Goal: Obtain resource: Download file/media

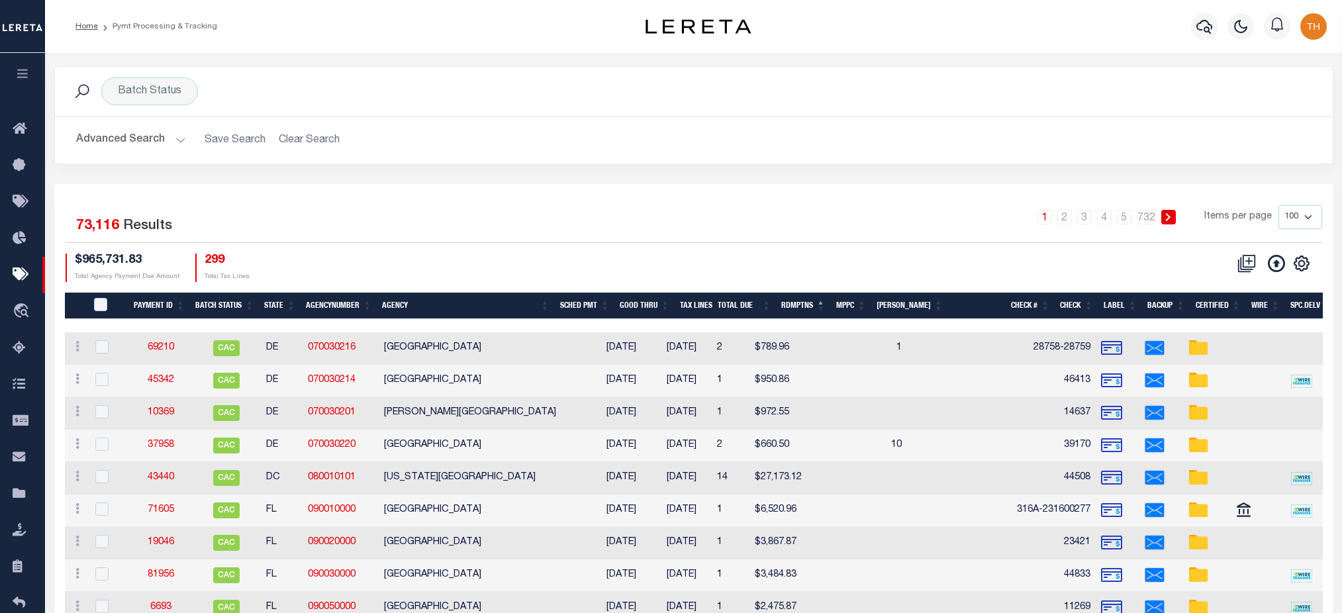
scroll to position [88, 0]
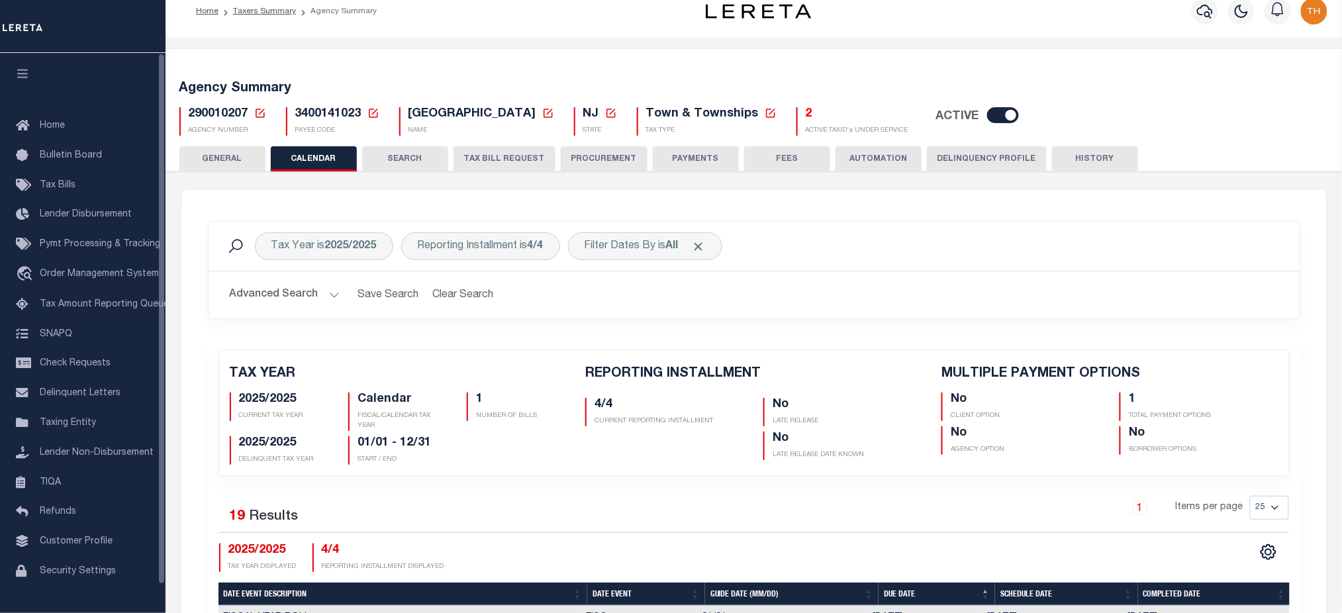
scroll to position [15, 0]
click at [28, 78] on icon "button" at bounding box center [22, 74] width 15 height 12
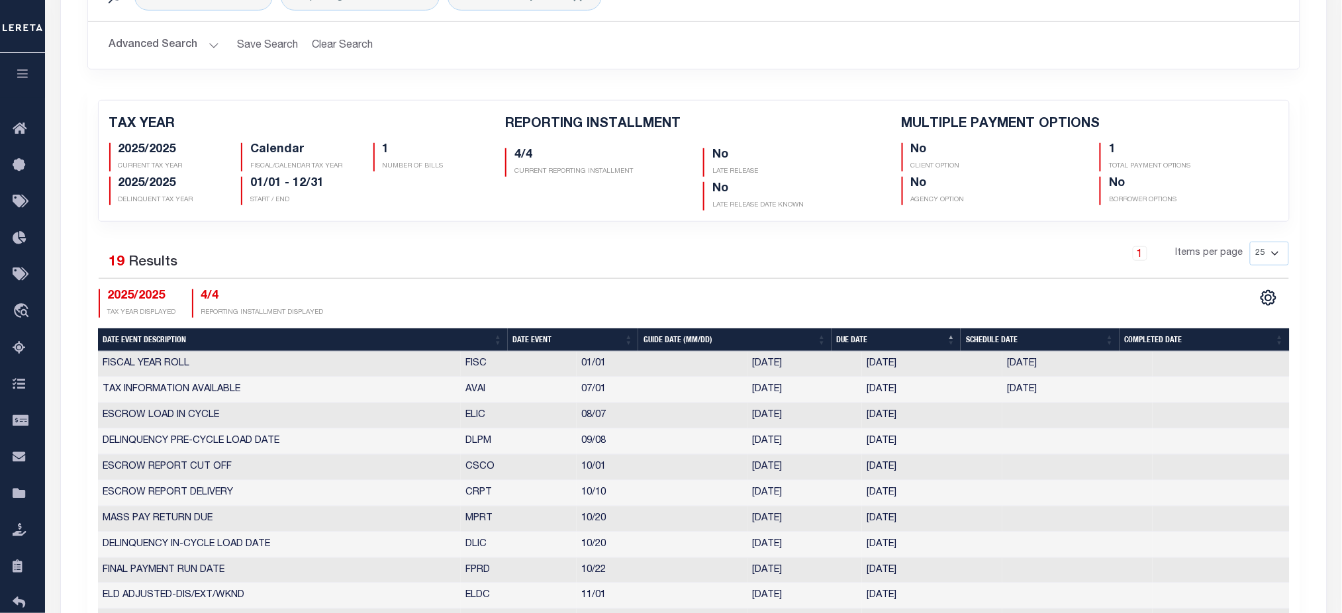
scroll to position [0, 0]
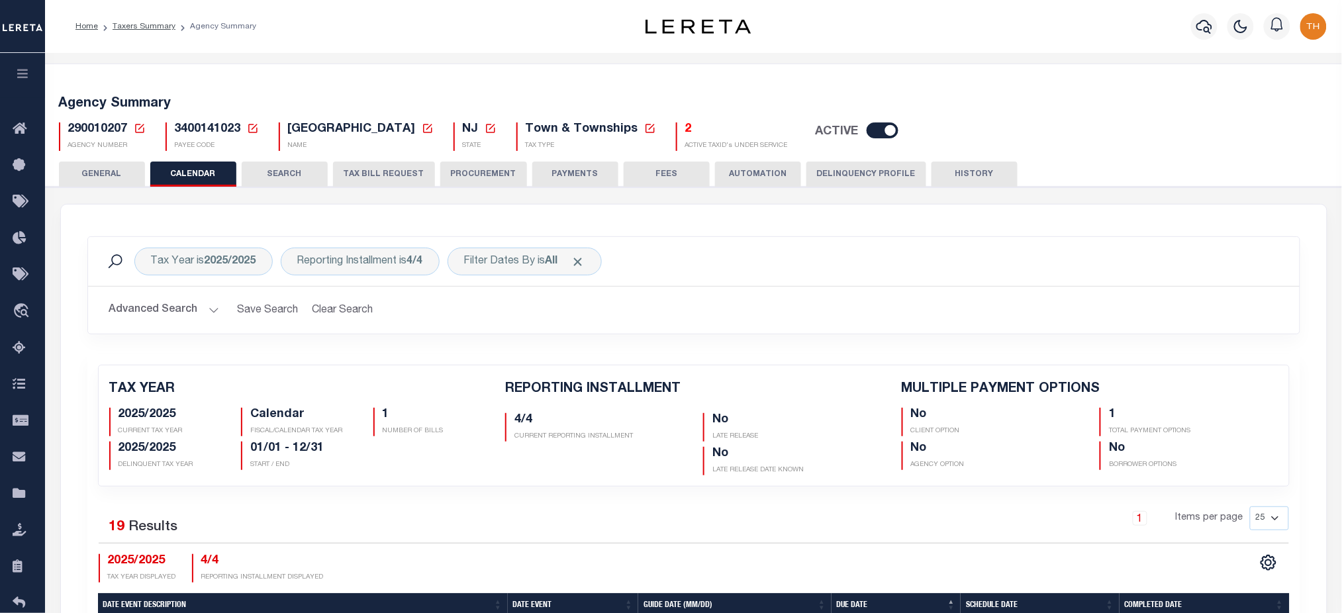
click at [371, 173] on button "TAX BILL REQUEST" at bounding box center [384, 174] width 102 height 25
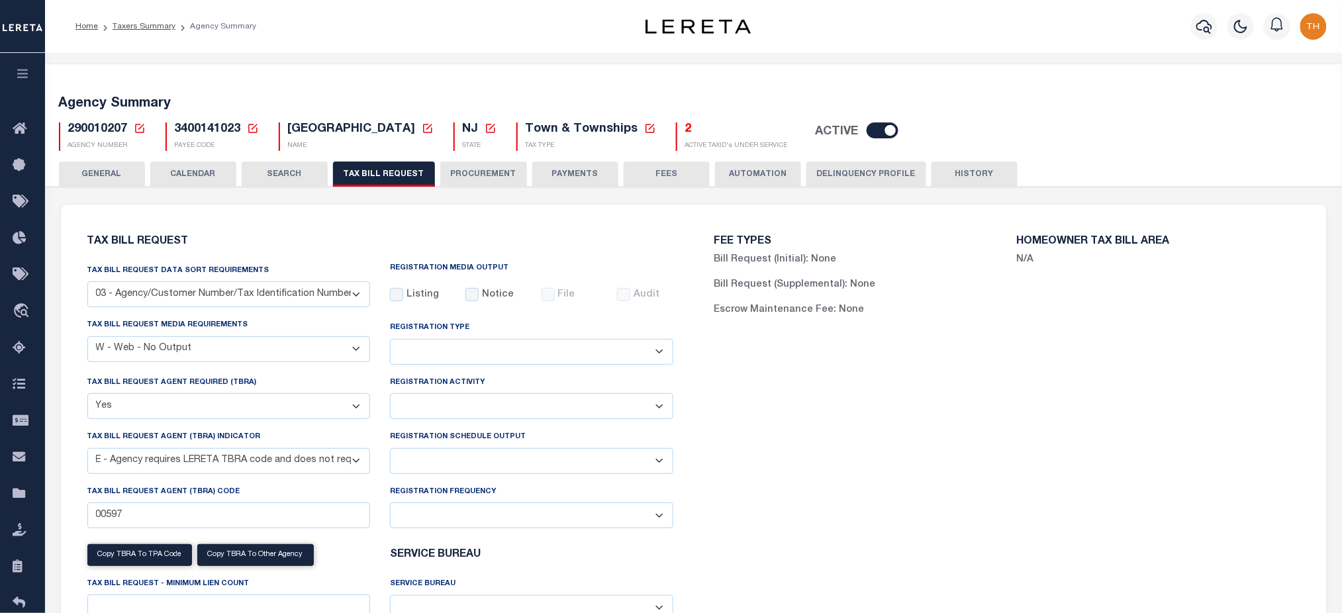
click at [86, 128] on span "290010207" at bounding box center [98, 129] width 60 height 12
click at [120, 124] on span "290010207" at bounding box center [98, 129] width 60 height 12
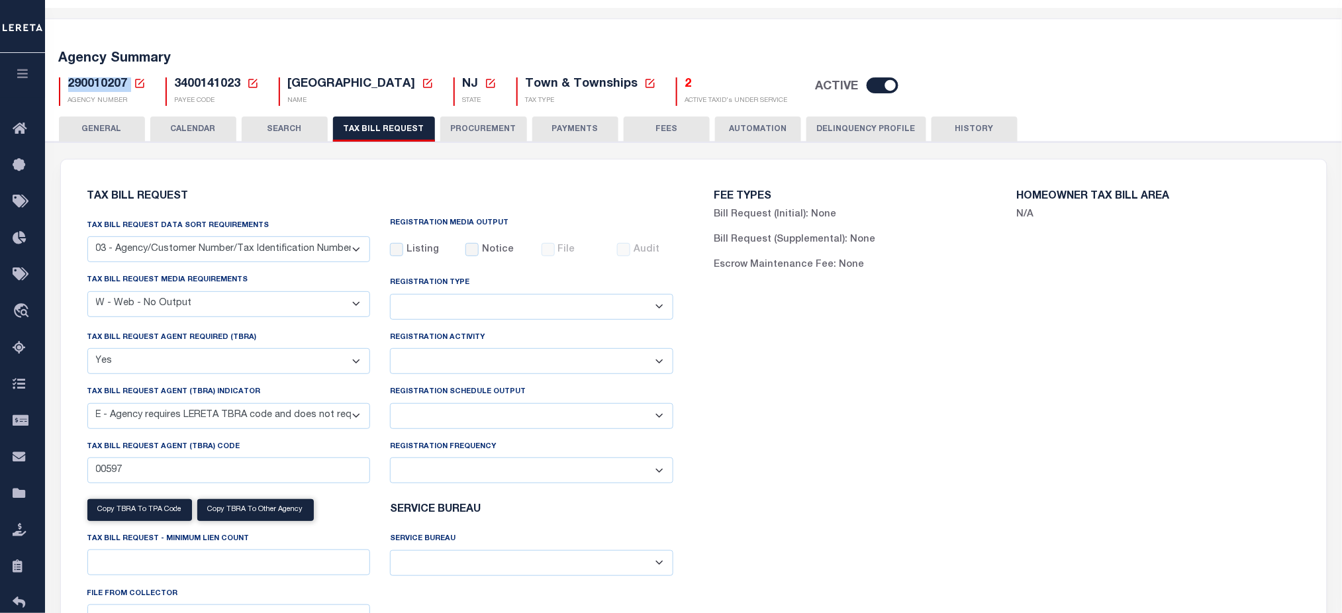
scroll to position [88, 0]
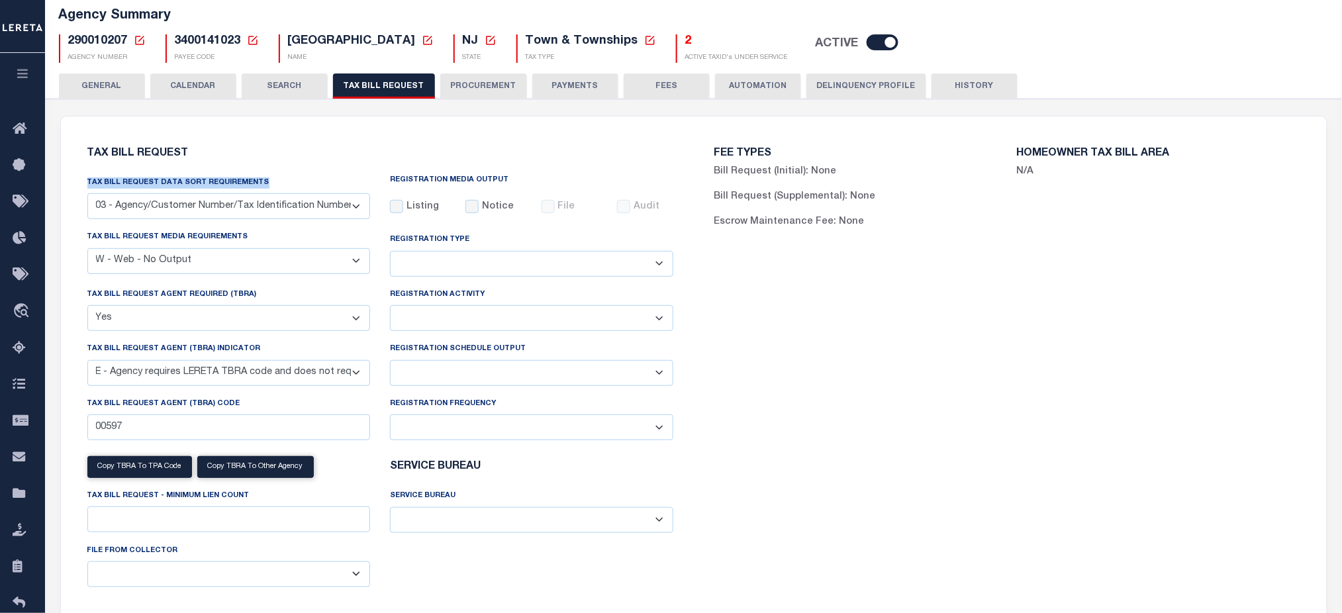
drag, startPoint x: 85, startPoint y: 179, endPoint x: 274, endPoint y: 185, distance: 188.8
click at [274, 185] on div "Tax Bill Request Data Sort Requirements 01 - Agency/Tax Identification Number 0…" at bounding box center [228, 202] width 303 height 54
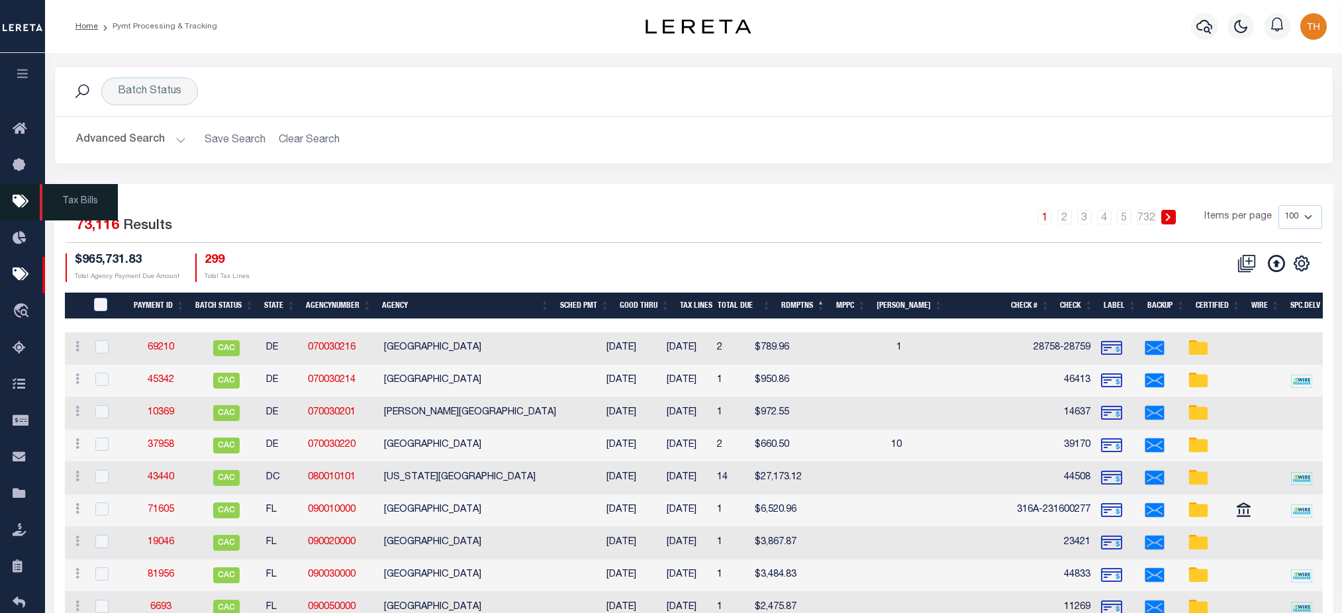
drag, startPoint x: 0, startPoint y: 0, endPoint x: 32, endPoint y: 208, distance: 210.3
click at [32, 208] on icon at bounding box center [23, 202] width 21 height 17
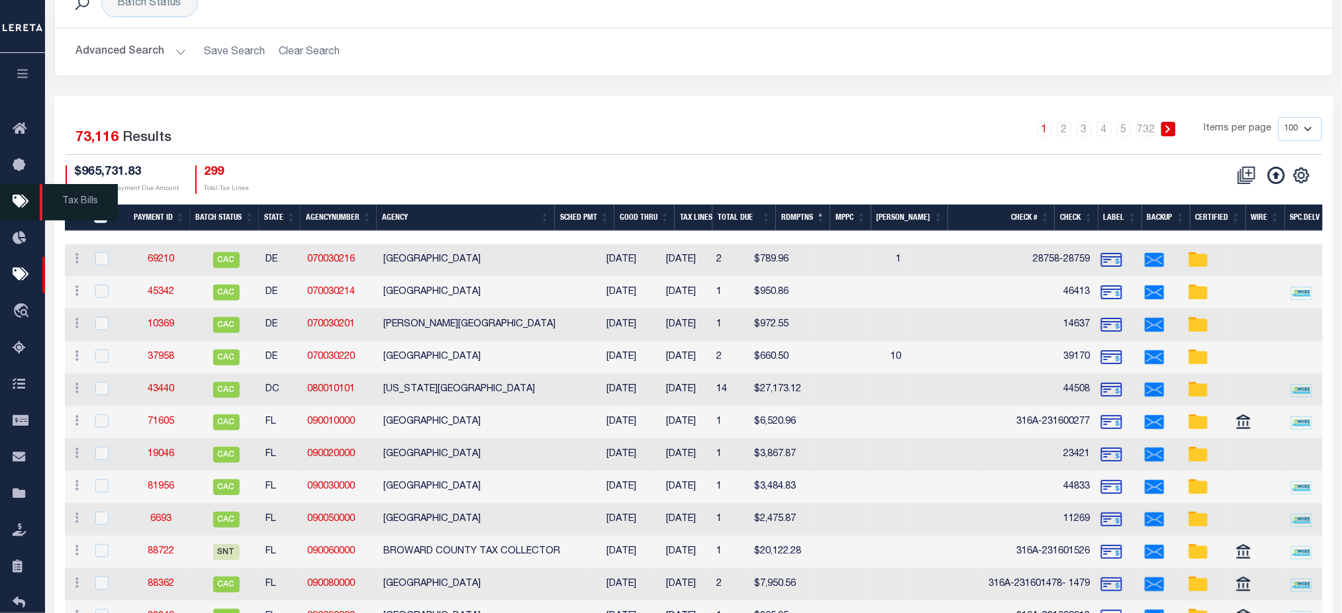
scroll to position [88, 0]
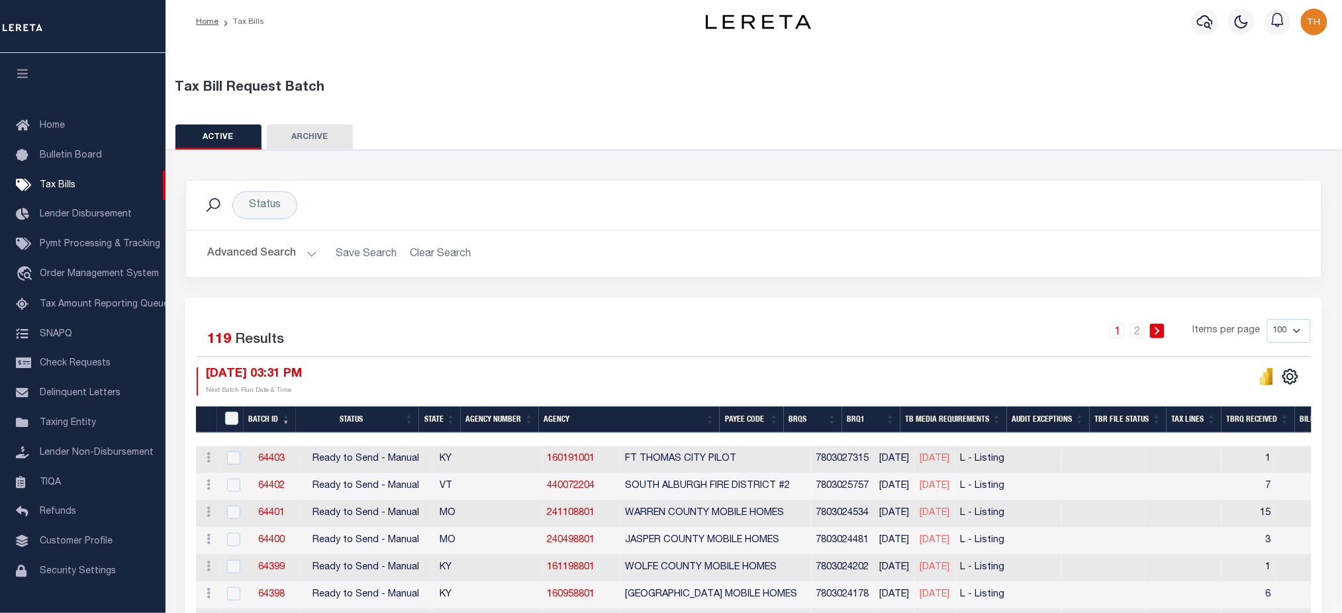
scroll to position [176, 0]
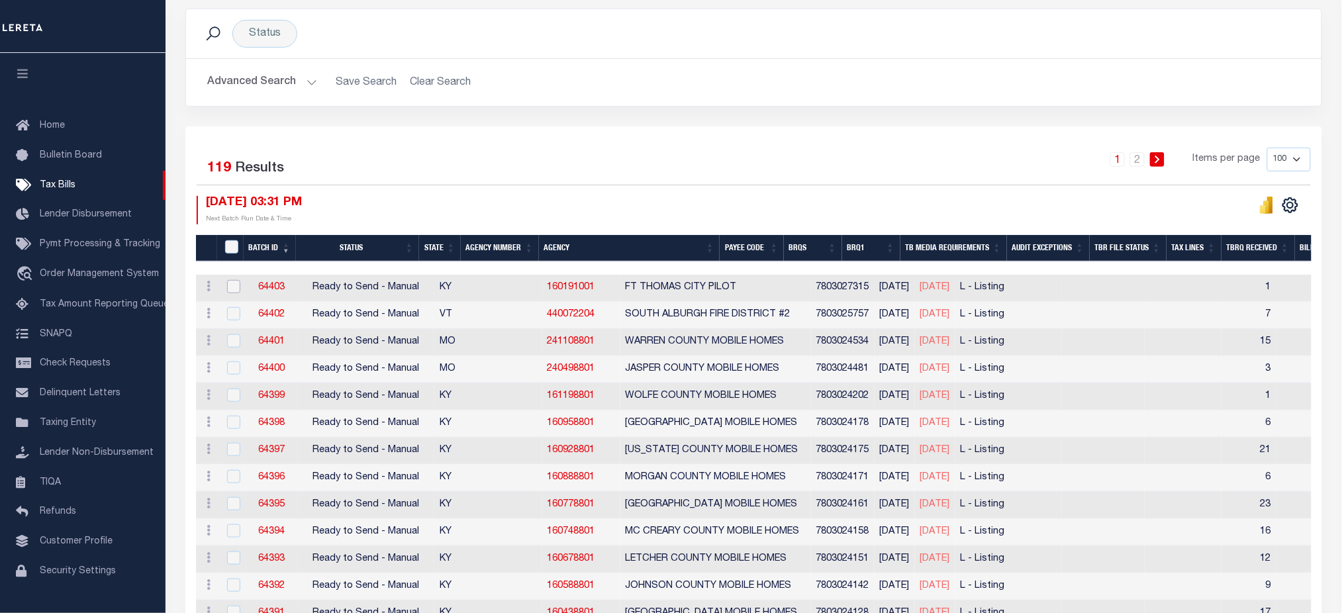
click at [234, 283] on input "checkbox" at bounding box center [233, 286] width 13 height 13
checkbox input "true"
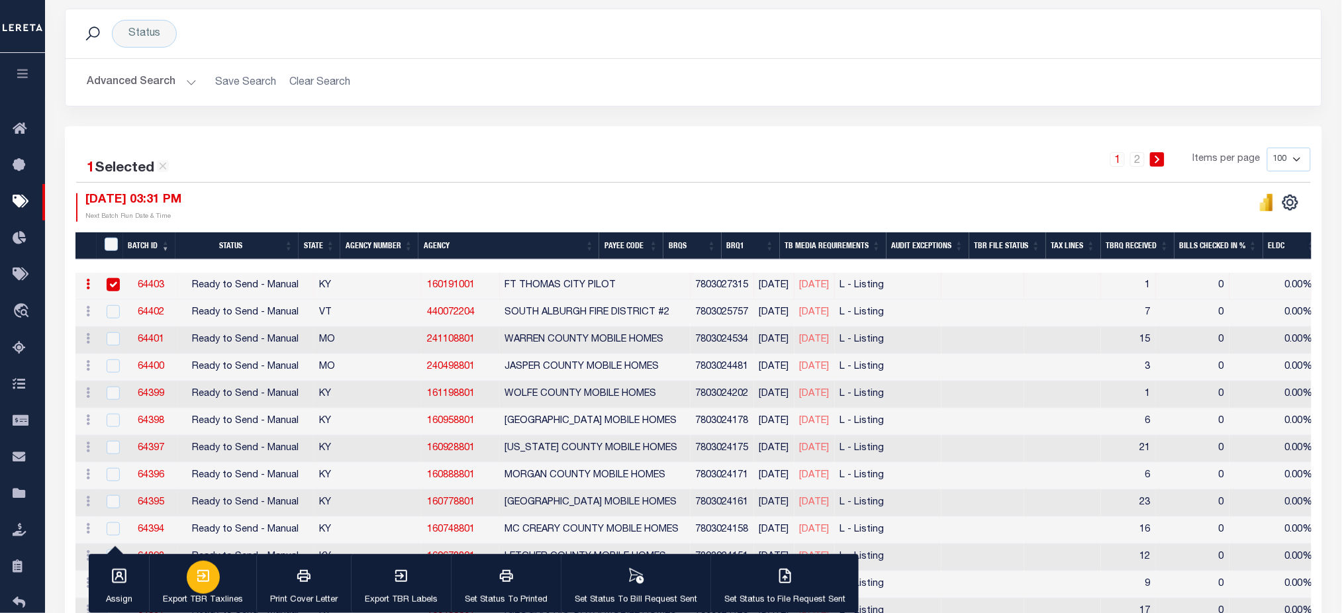
click at [210, 579] on div "button" at bounding box center [203, 577] width 33 height 33
